Goal: Communication & Community: Participate in discussion

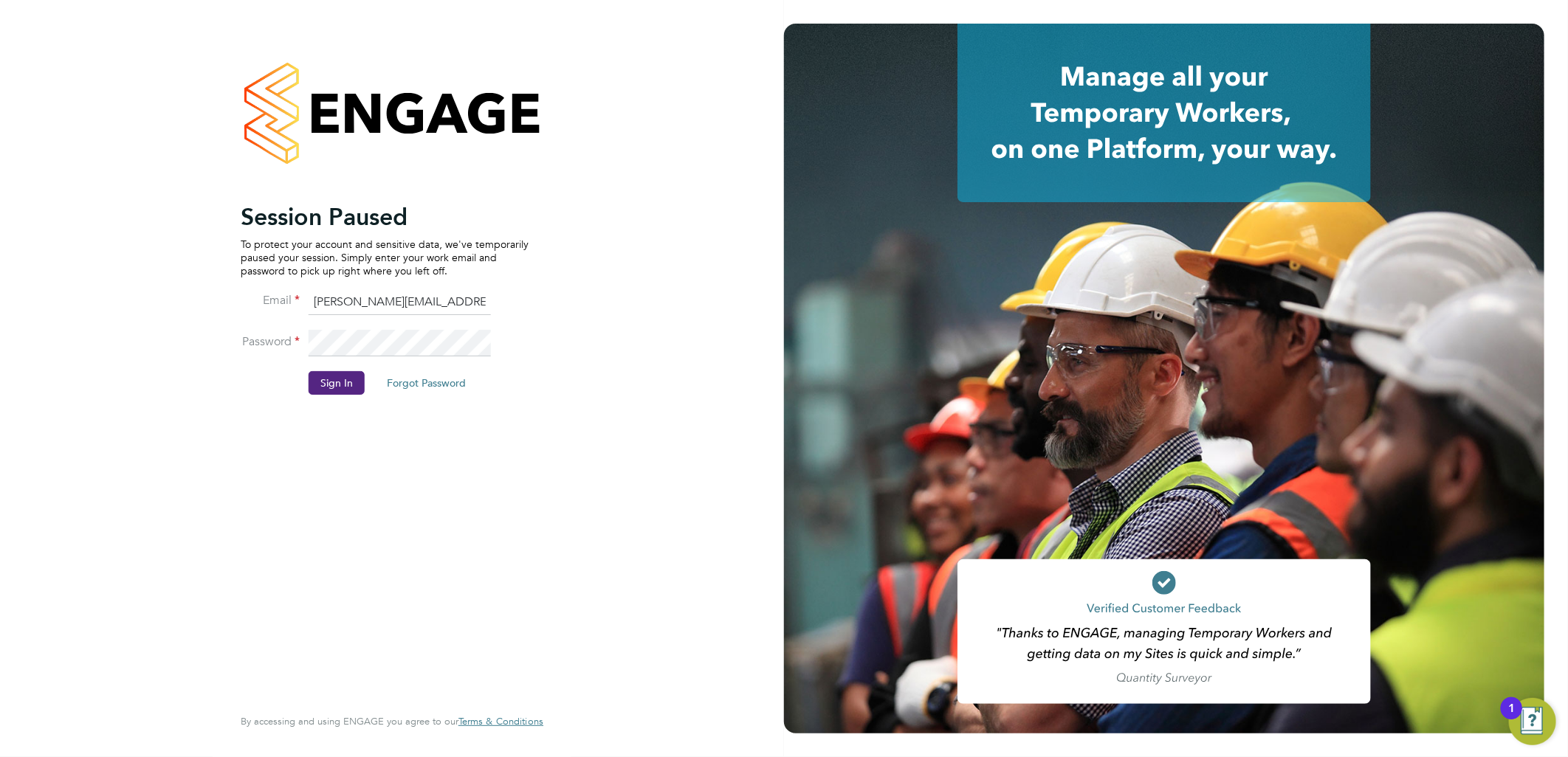
click at [362, 272] on p "To protect your account and sensitive data, we've temporarily paused your sessi…" at bounding box center [384, 257] width 288 height 40
drag, startPoint x: 374, startPoint y: 297, endPoint x: 124, endPoint y: 273, distance: 251.1
click at [166, 301] on div "Session Paused To protect your account and sensitive data, we've temporarily pa…" at bounding box center [392, 378] width 784 height 757
type input "bgis@pretiumresourcing.co.uk"
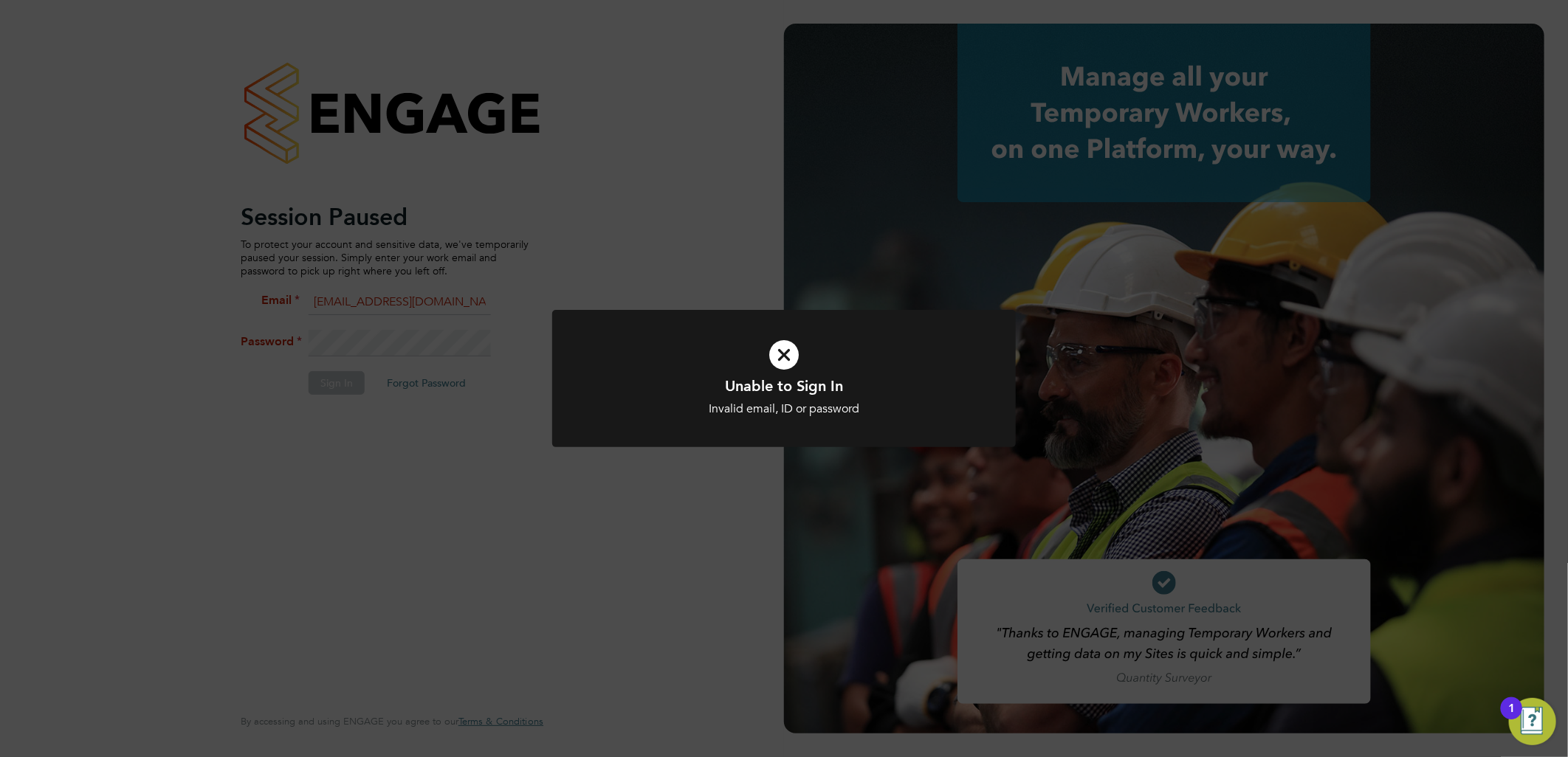
click at [904, 279] on div "Unable to Sign In Invalid email, ID or password Cancel Okay" at bounding box center [784, 378] width 1568 height 757
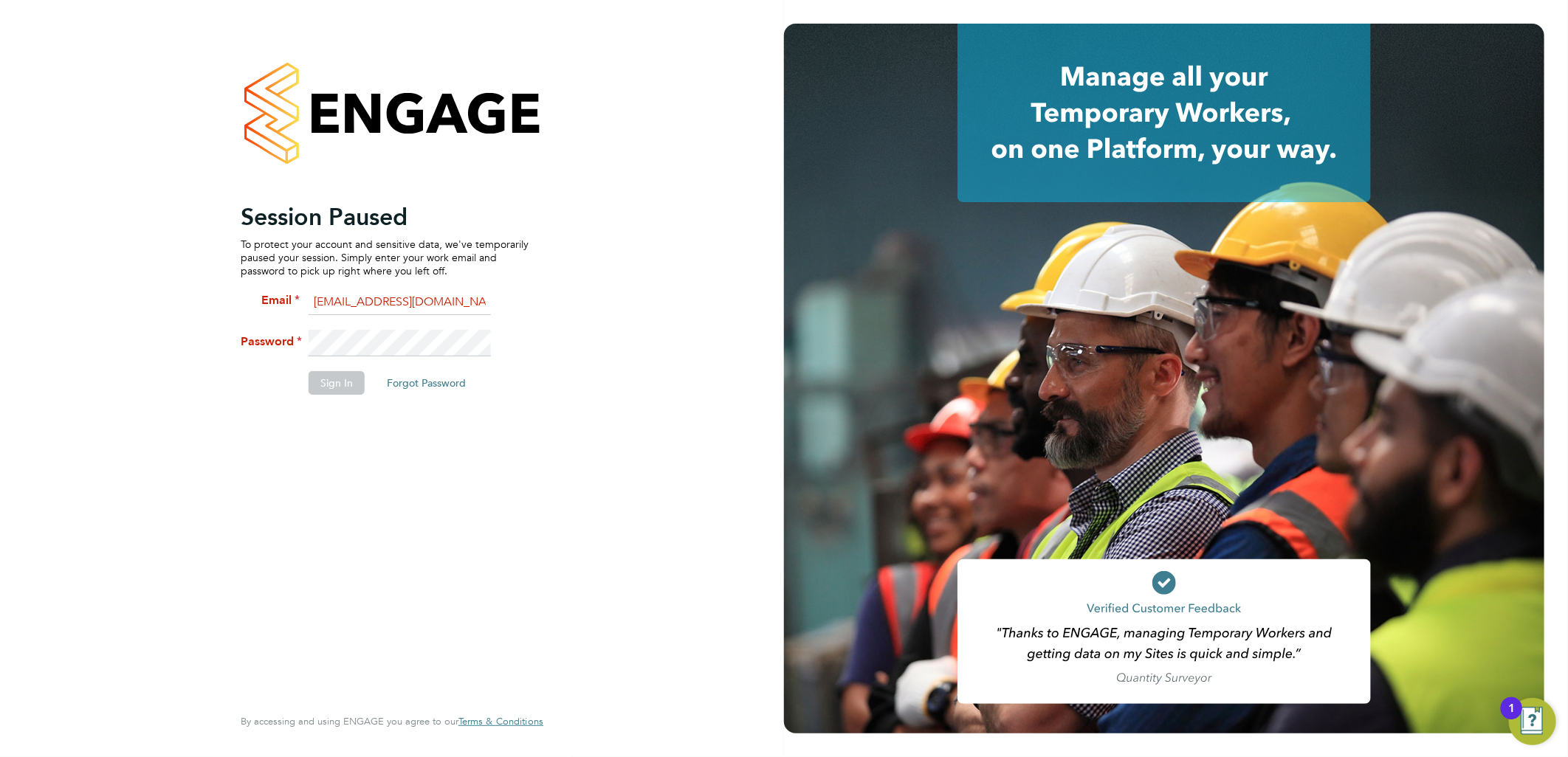
click at [388, 321] on li "Email bgis@pretiumresourcing.co.uk" at bounding box center [384, 310] width 288 height 41
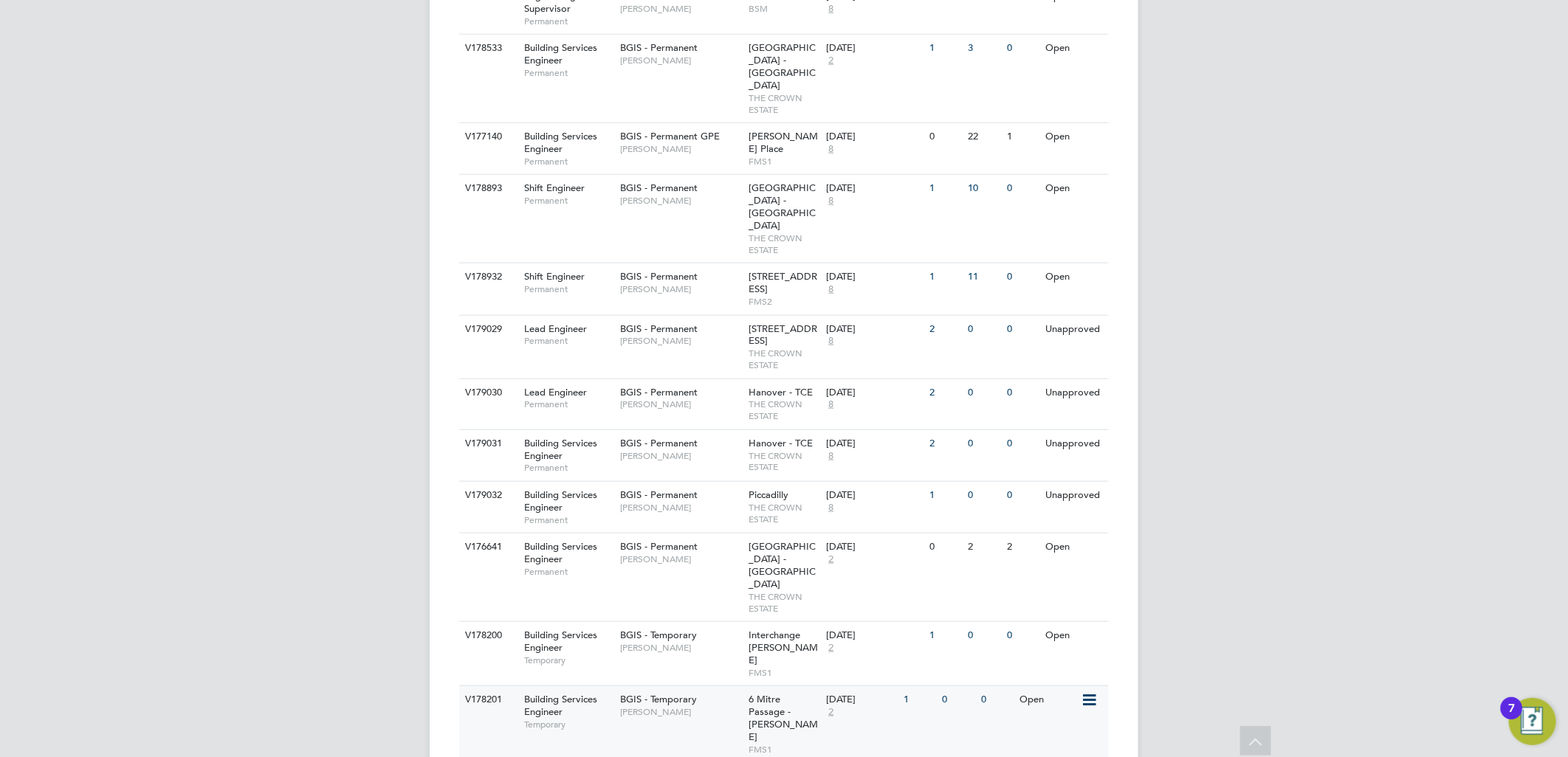
scroll to position [961, 0]
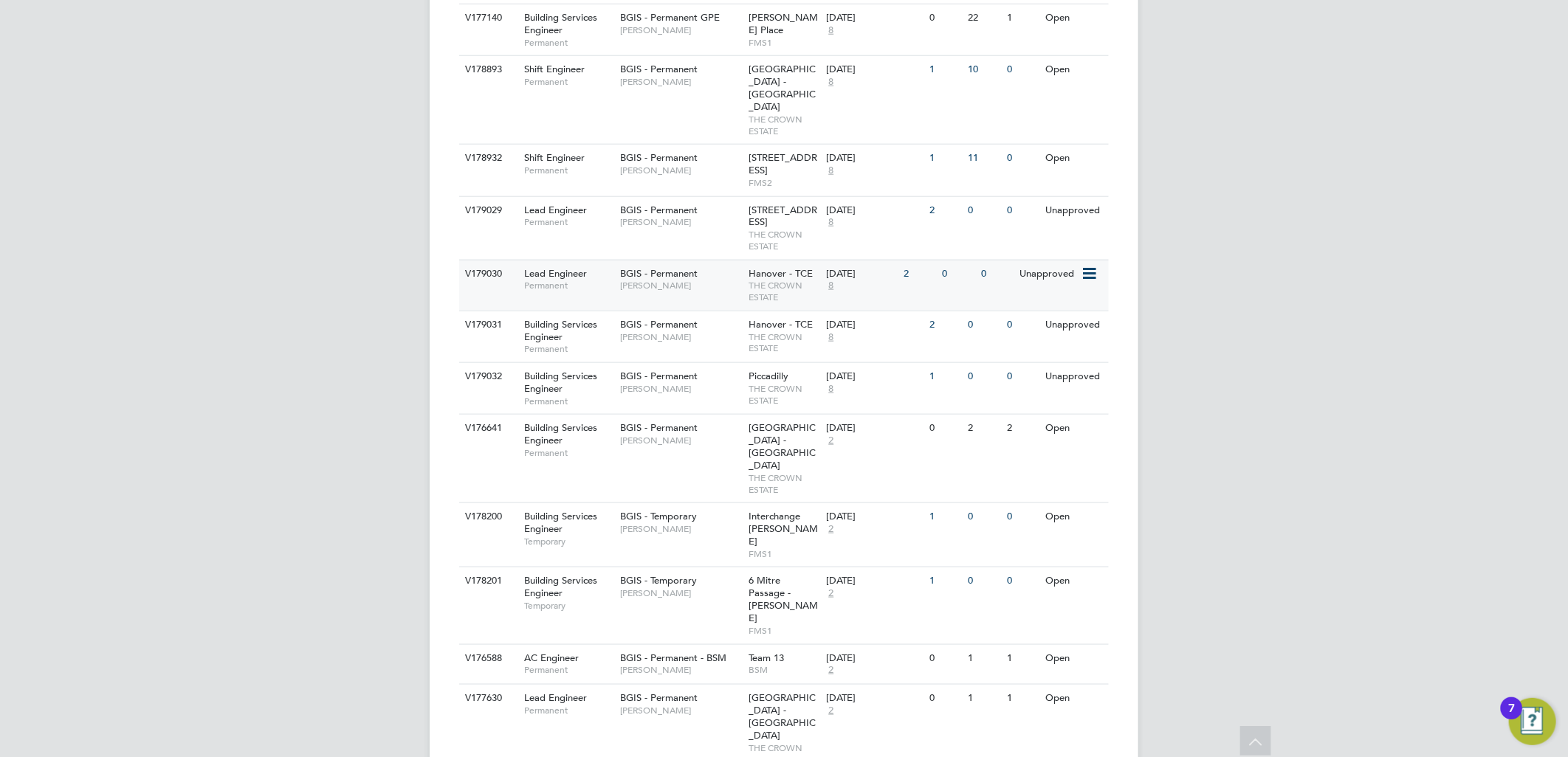
click at [647, 280] on span "Alastair Rutherford" at bounding box center [681, 285] width 122 height 12
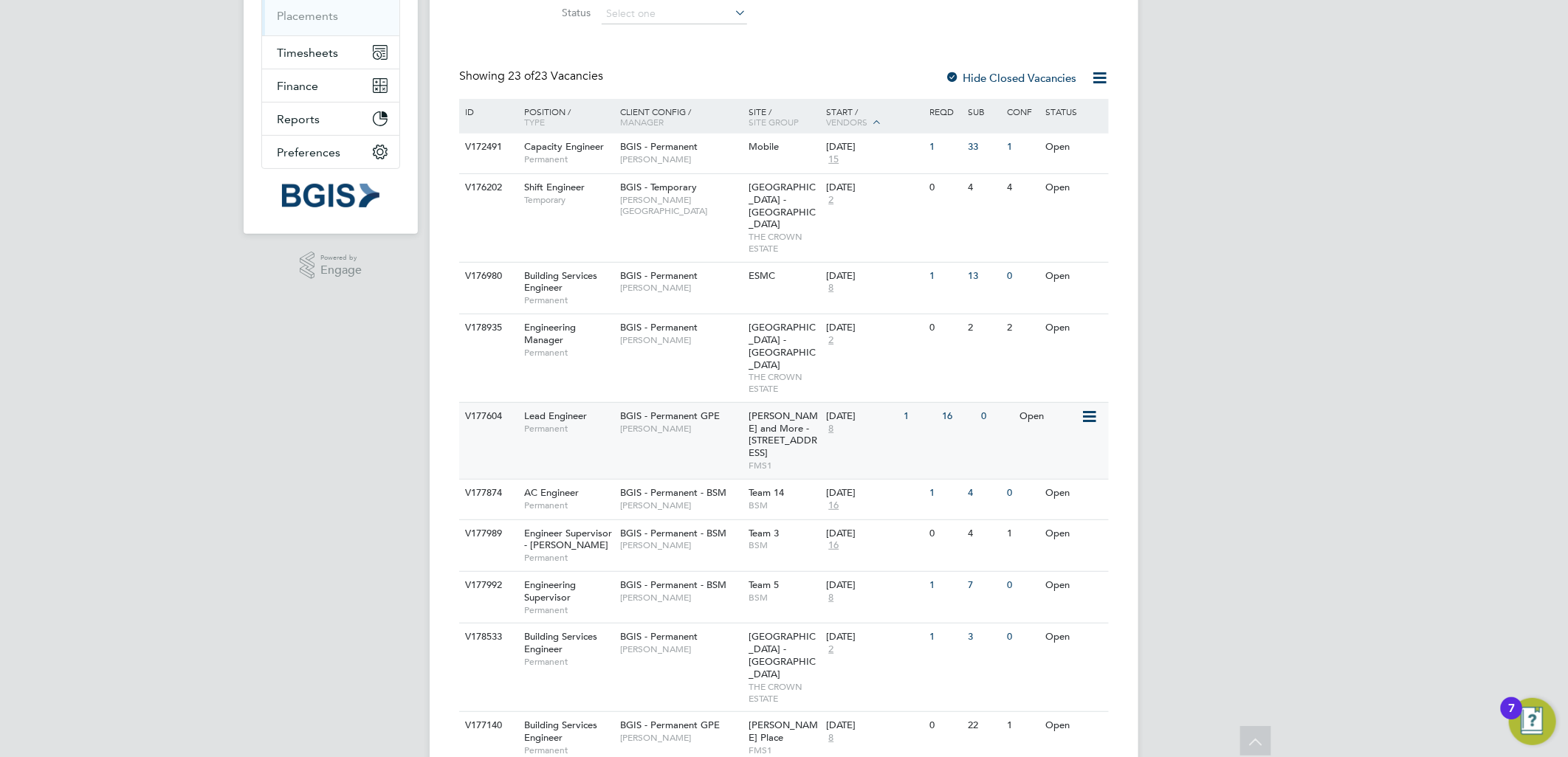
click at [722, 423] on span "[PERSON_NAME]" at bounding box center [681, 428] width 122 height 12
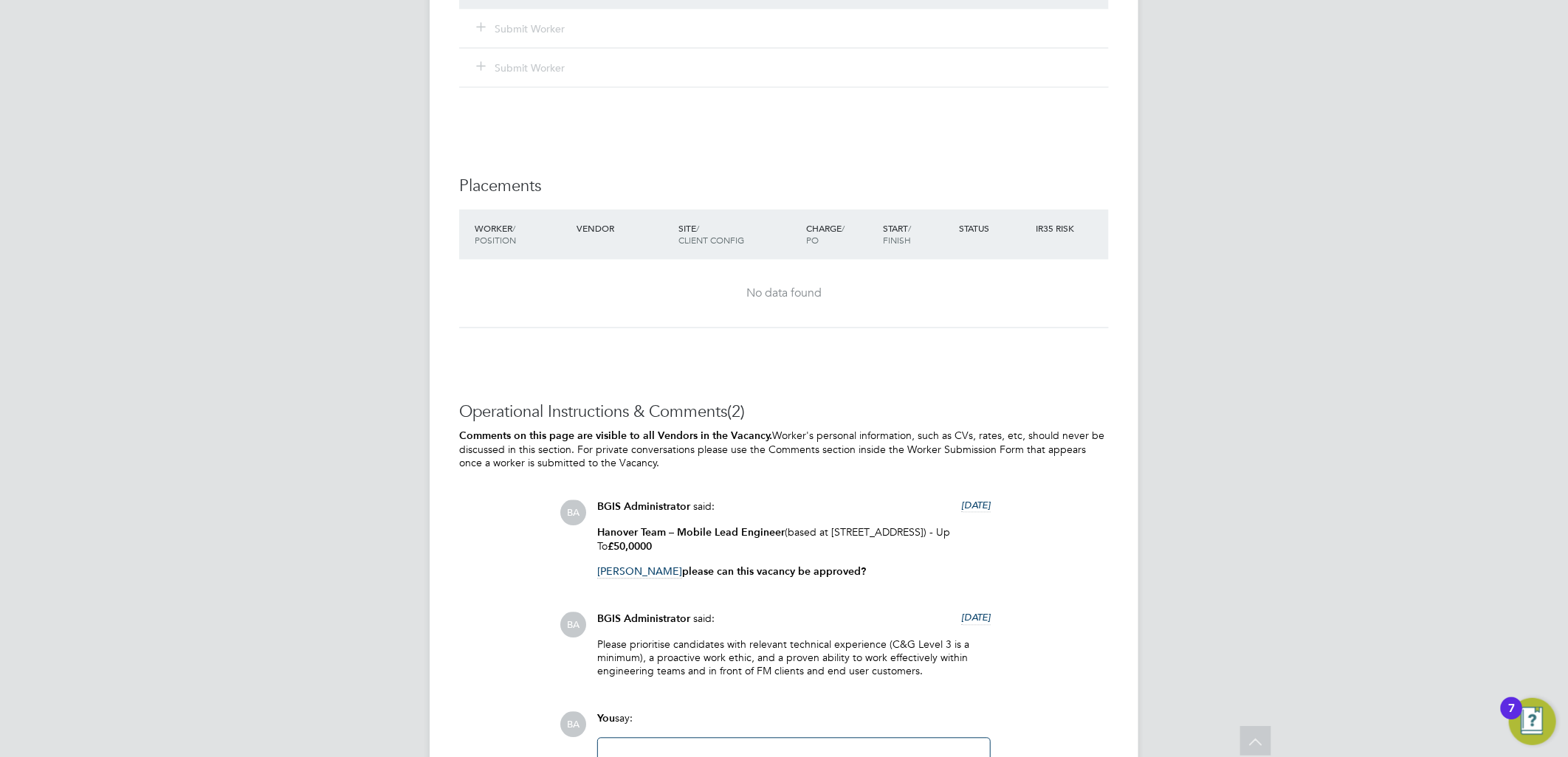
scroll to position [1842, 0]
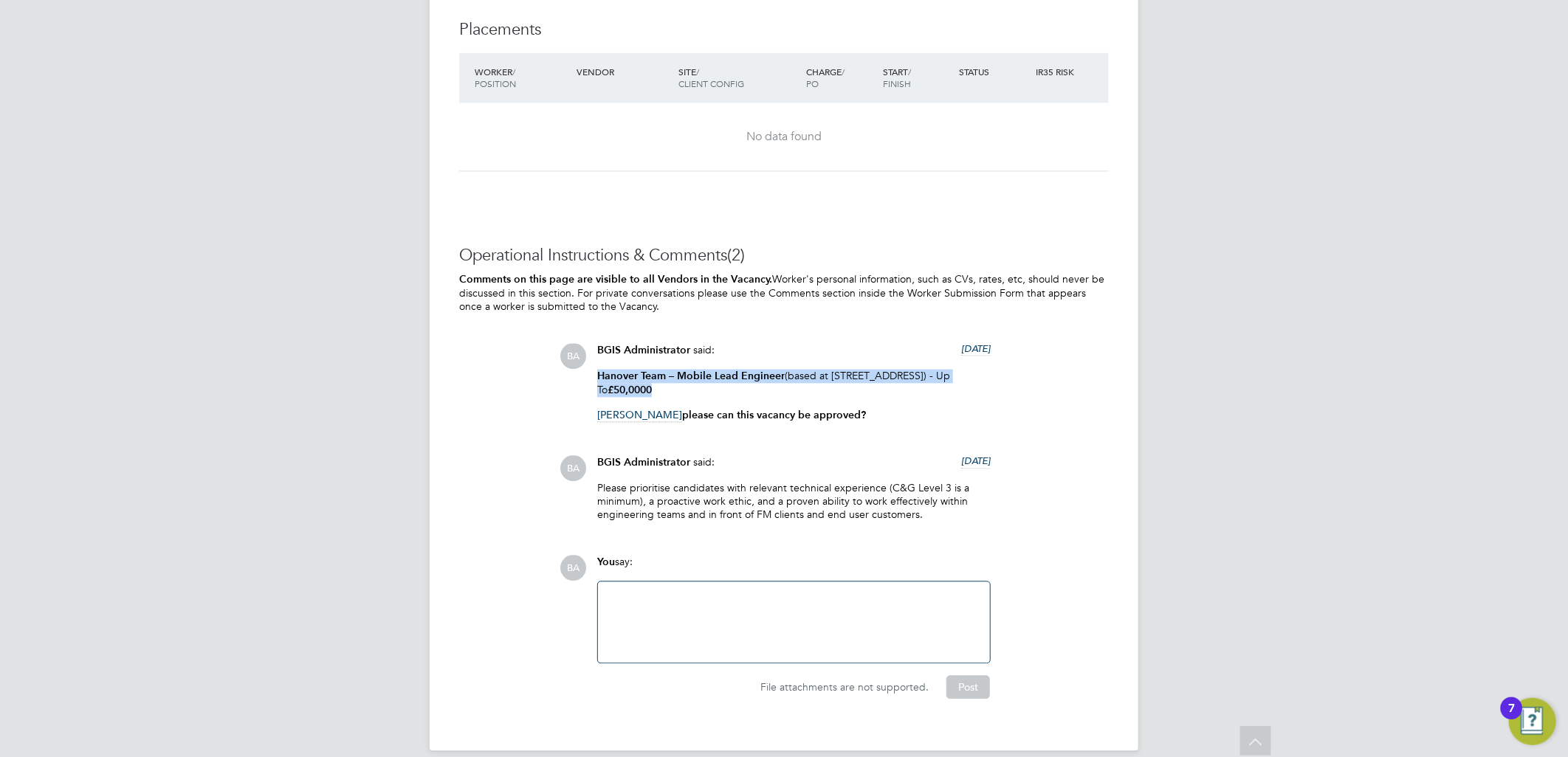
drag, startPoint x: 764, startPoint y: 378, endPoint x: 582, endPoint y: 363, distance: 182.6
click at [582, 363] on div "BA BGIS Administrator said: 5 days ago Hanover Team – Mobile Lead Engineer (bas…" at bounding box center [834, 388] width 549 height 91
copy p "Hanover Team – Mobile Lead Engineer (based at 12 little Portland Street London …"
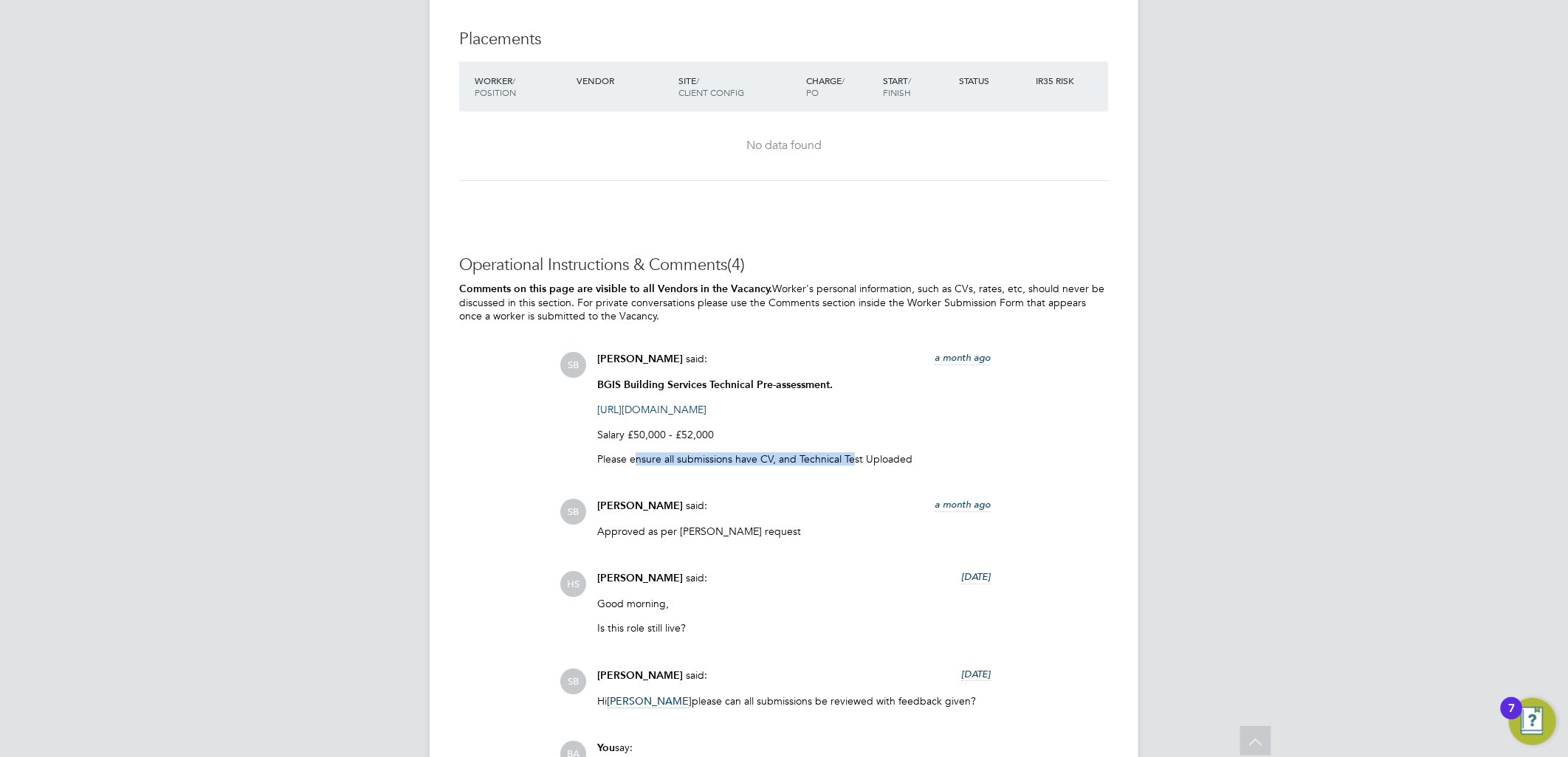
drag, startPoint x: 638, startPoint y: 462, endPoint x: 872, endPoint y: 459, distance: 234.0
click at [872, 459] on p "Please ensure all submissions have CV, and Technical Test Uploaded" at bounding box center [794, 458] width 394 height 13
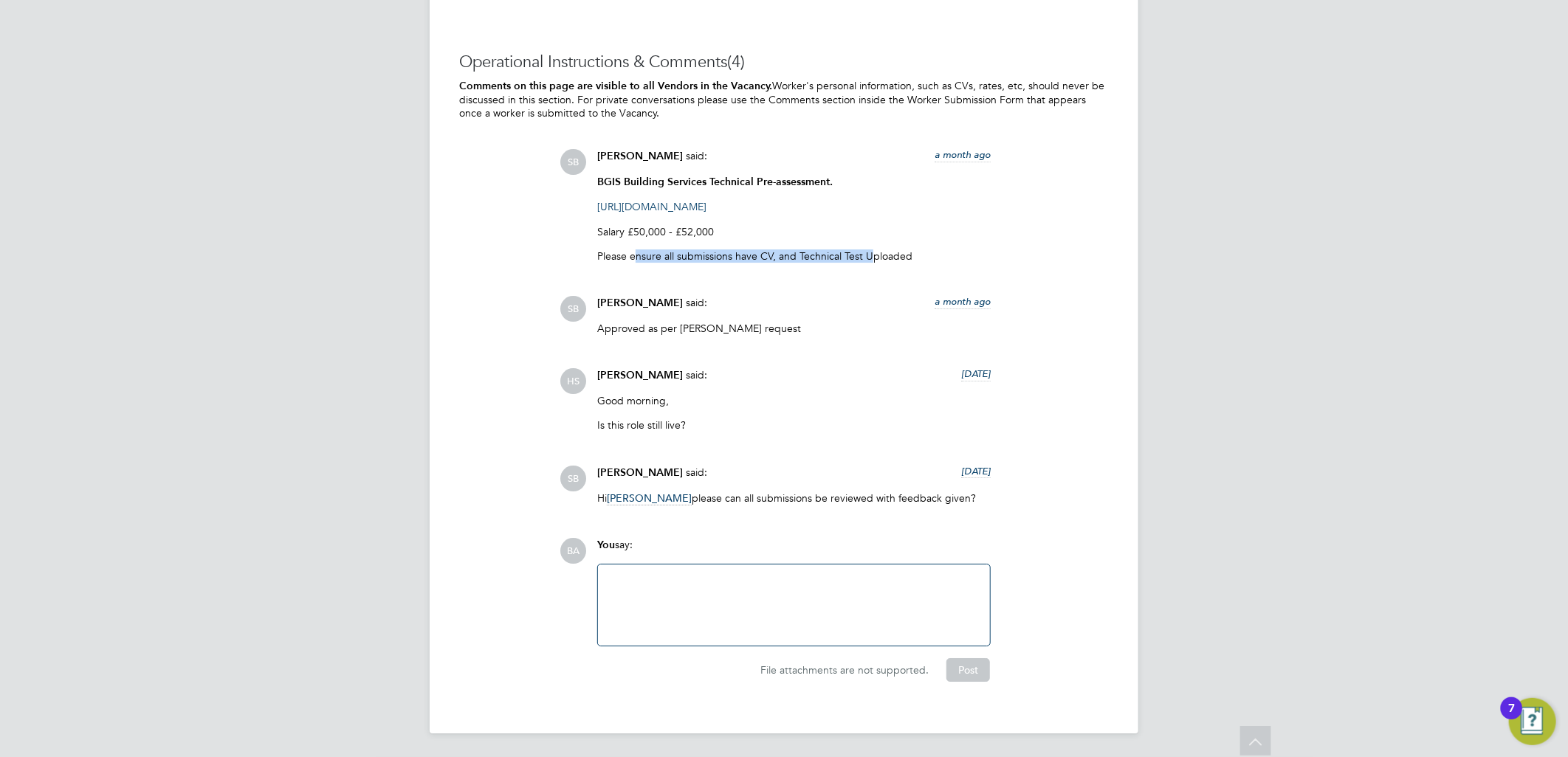
click at [741, 603] on div at bounding box center [794, 605] width 374 height 63
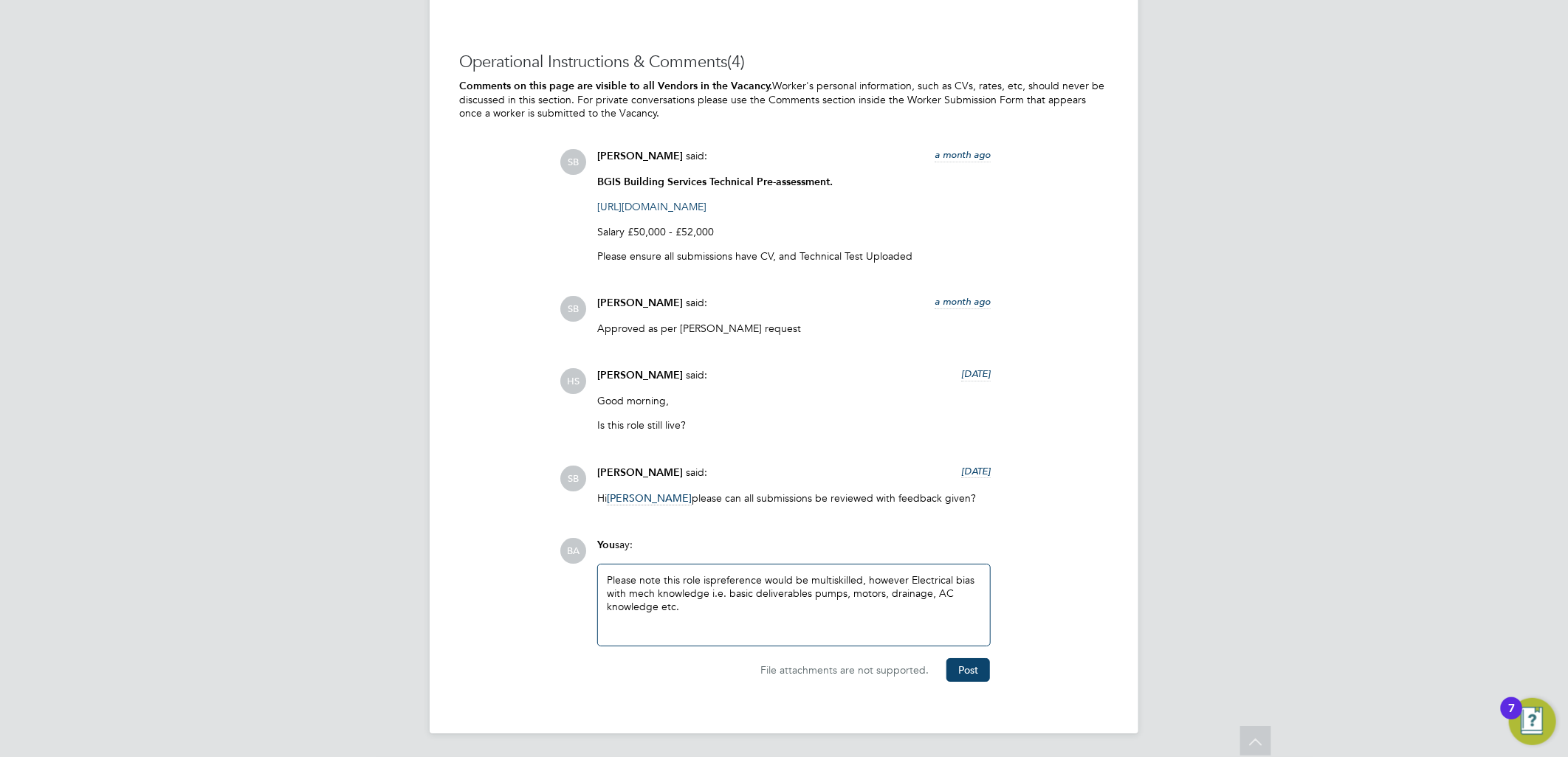
click at [704, 583] on div "Please note this role is preference would be multiskilled, however Electrical b…" at bounding box center [794, 605] width 374 height 63
click at [979, 675] on button "Post" at bounding box center [968, 670] width 44 height 24
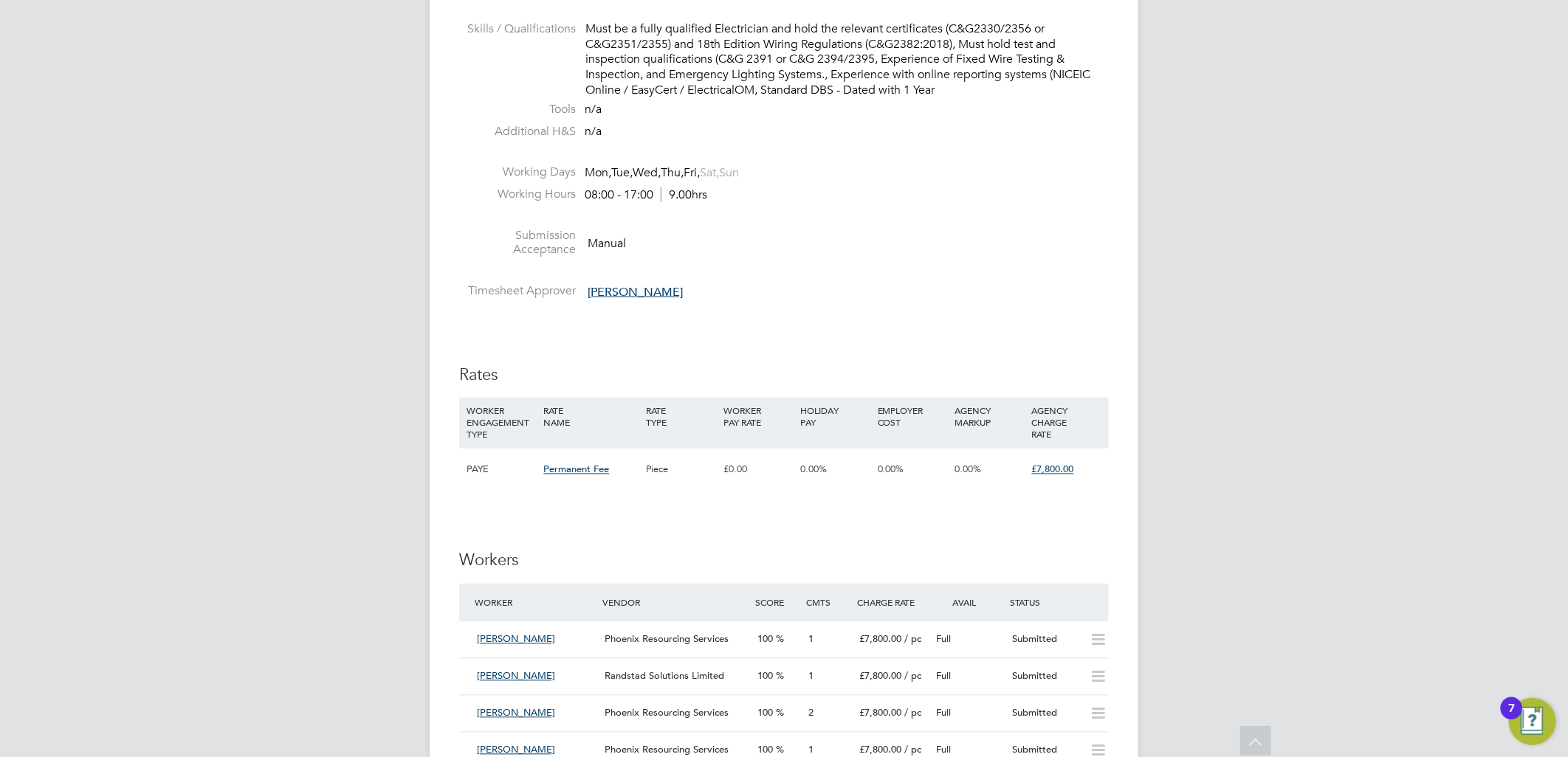
scroll to position [860, 0]
